Goal: Find specific page/section: Find specific page/section

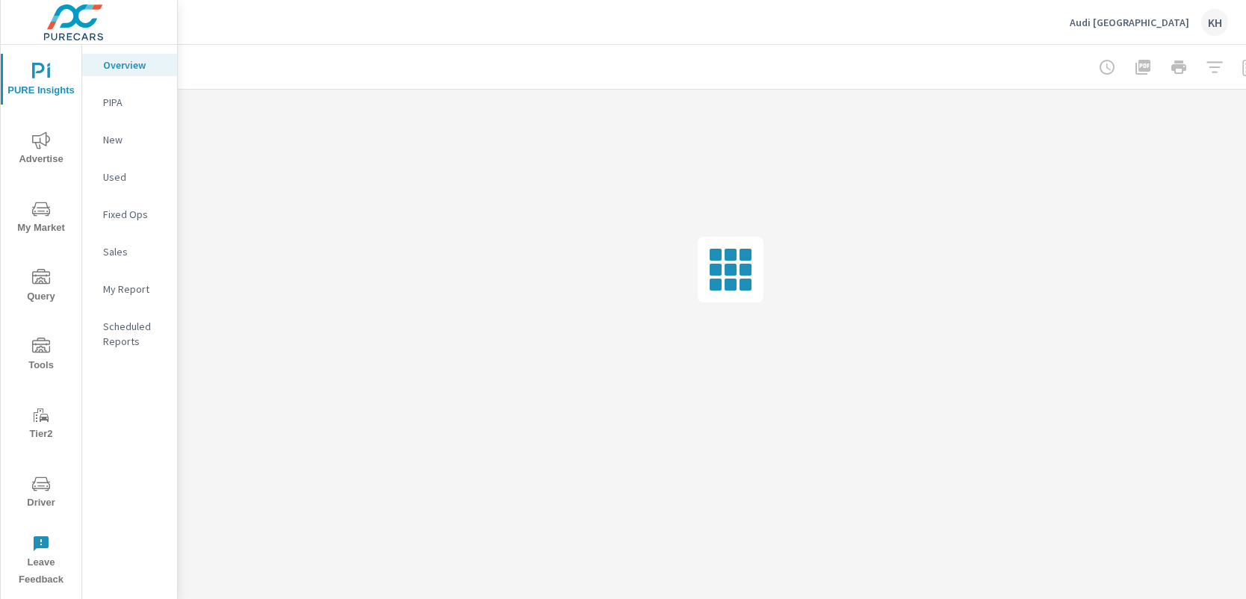
click at [28, 484] on span "Driver" at bounding box center [41, 493] width 72 height 37
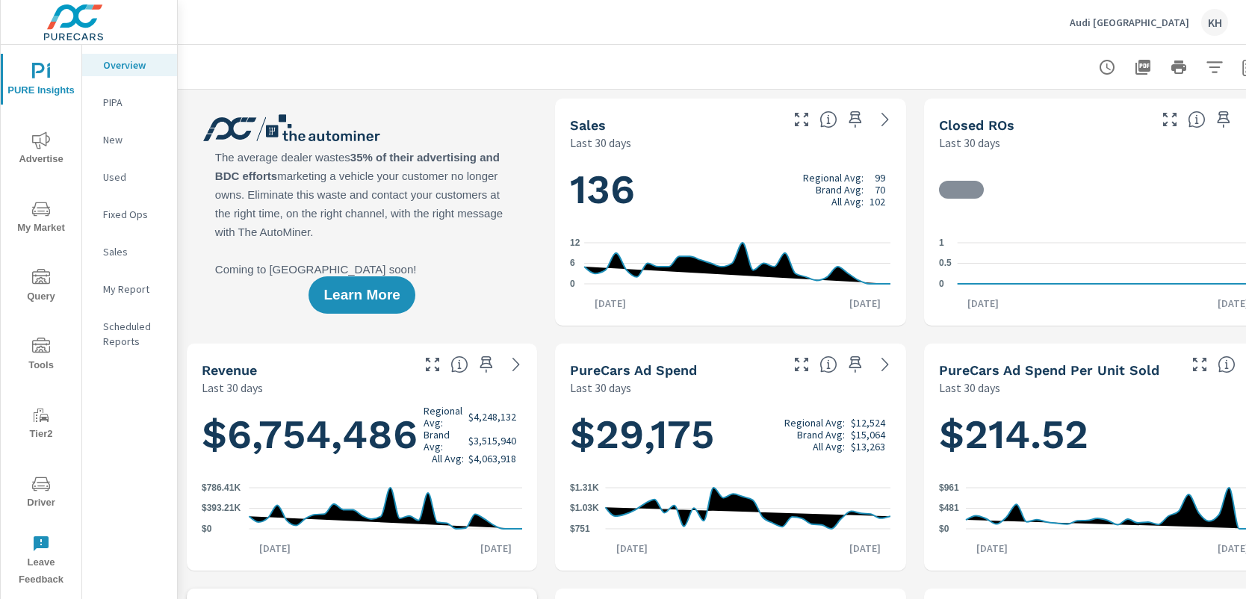
click at [52, 486] on span "Driver" at bounding box center [41, 493] width 72 height 37
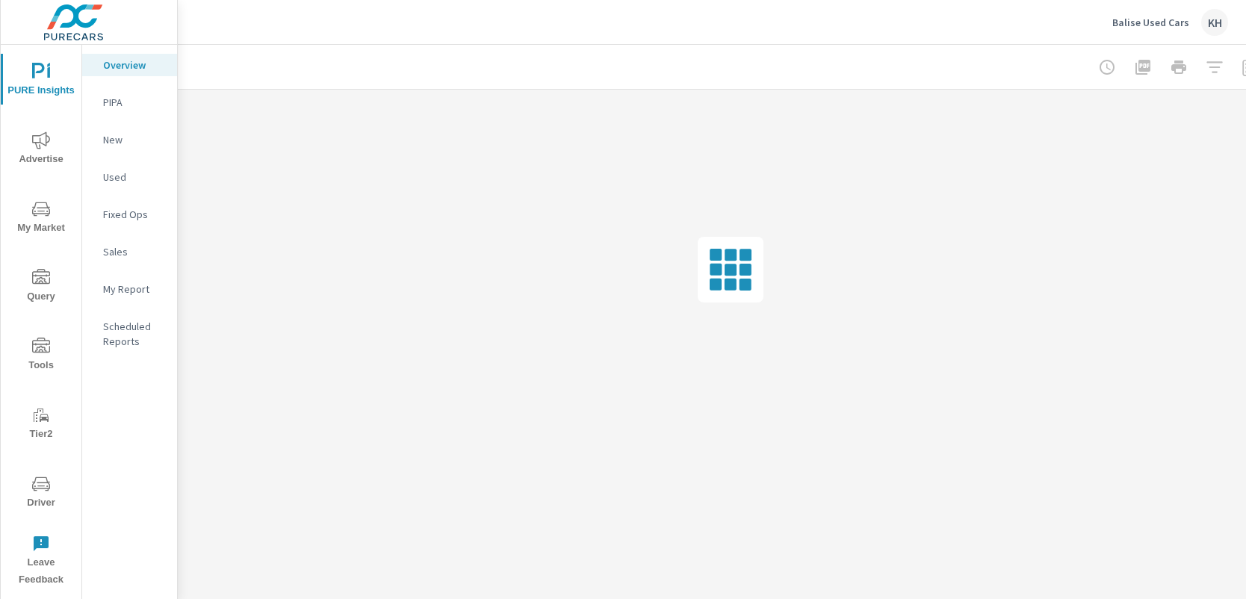
click at [41, 480] on icon "nav menu" at bounding box center [41, 484] width 18 height 18
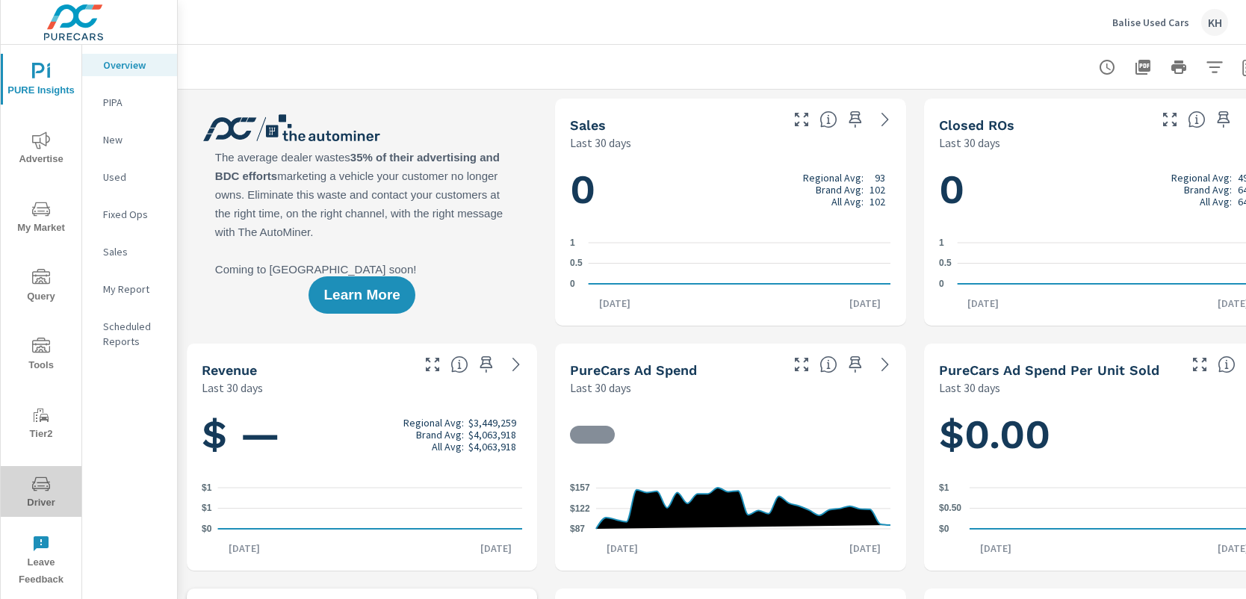
click at [31, 482] on span "Driver" at bounding box center [41, 493] width 72 height 37
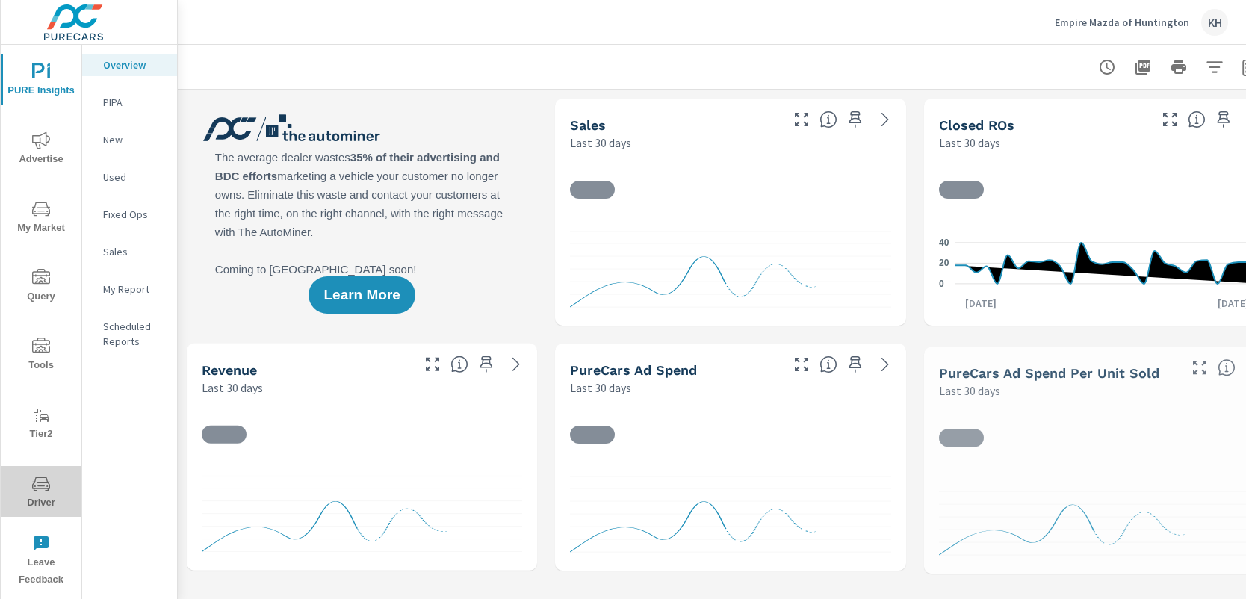
click at [43, 481] on icon "nav menu" at bounding box center [41, 484] width 18 height 18
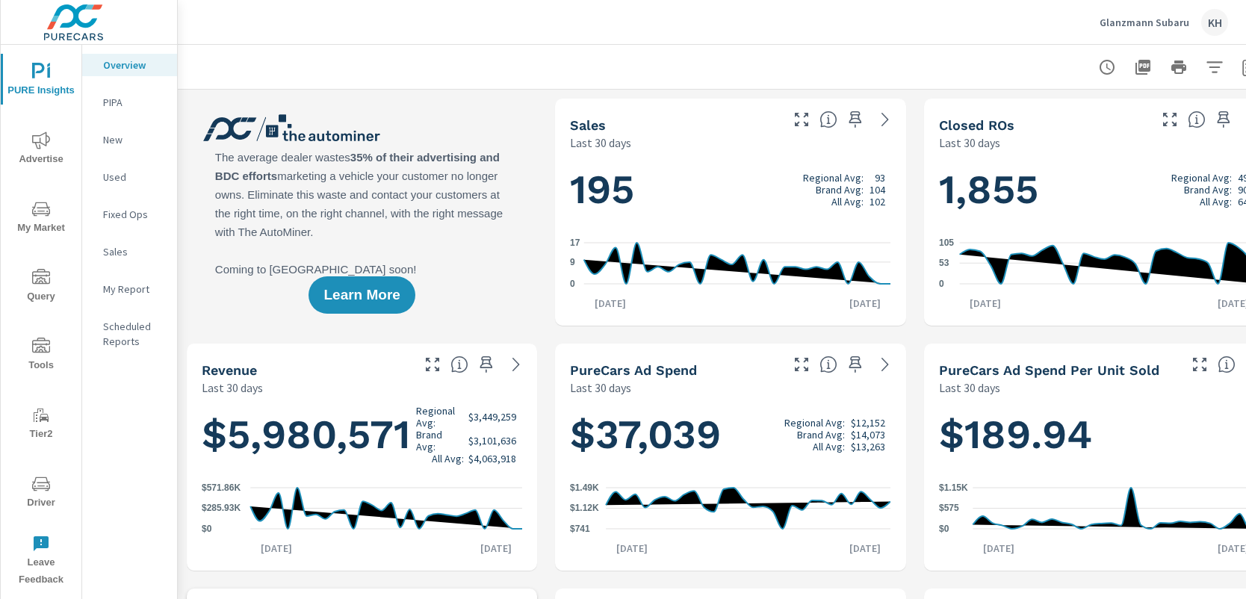
click at [34, 477] on icon "nav menu" at bounding box center [41, 484] width 18 height 18
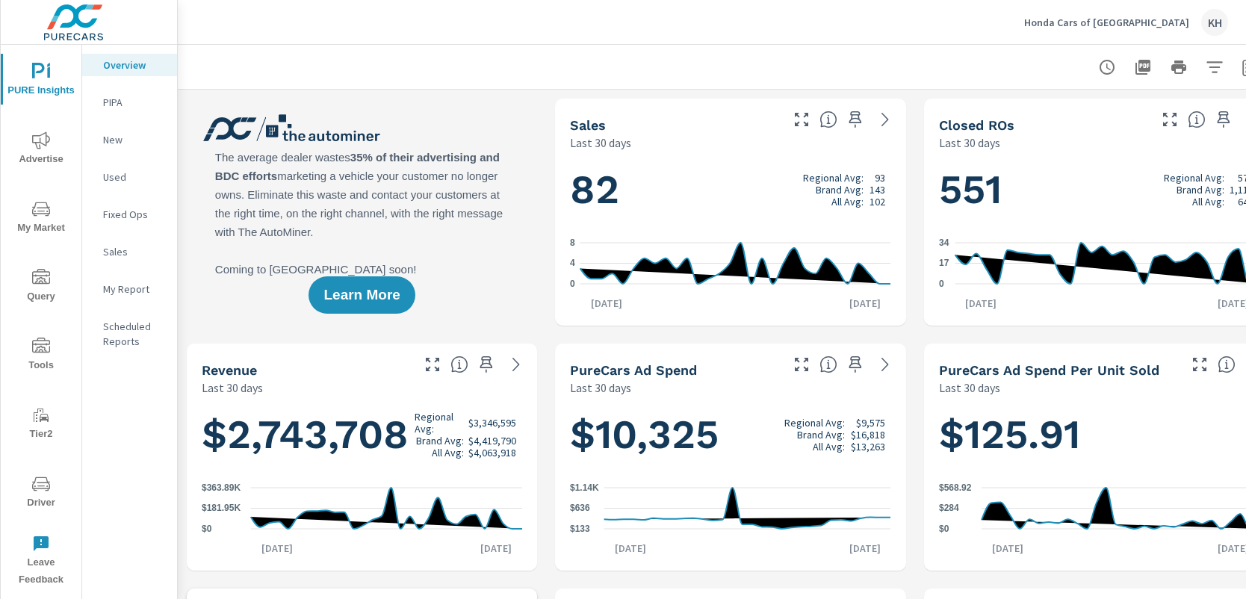
scroll to position [1, 0]
click at [35, 486] on icon "nav menu" at bounding box center [41, 484] width 18 height 18
